Goal: Navigation & Orientation: Find specific page/section

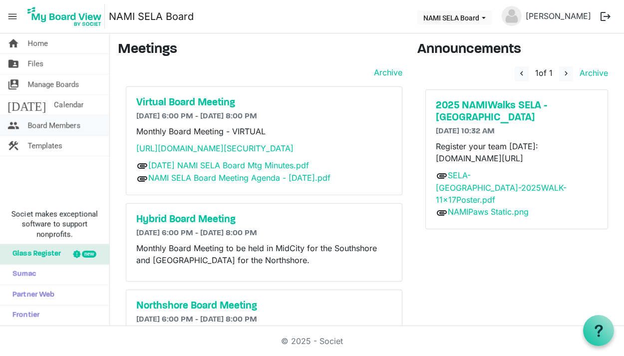
click at [63, 126] on span "Board Members" at bounding box center [53, 125] width 53 height 20
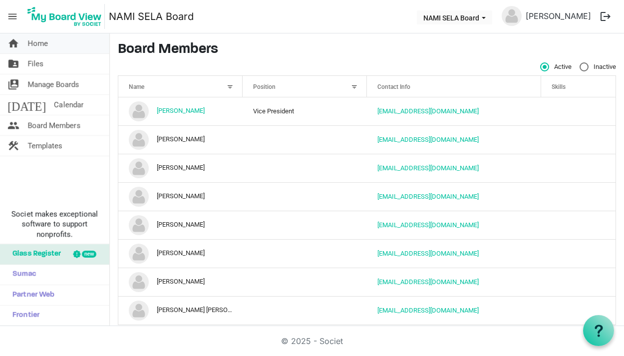
click at [33, 41] on span "Home" at bounding box center [37, 43] width 20 height 20
